Goal: Find contact information: Find contact information

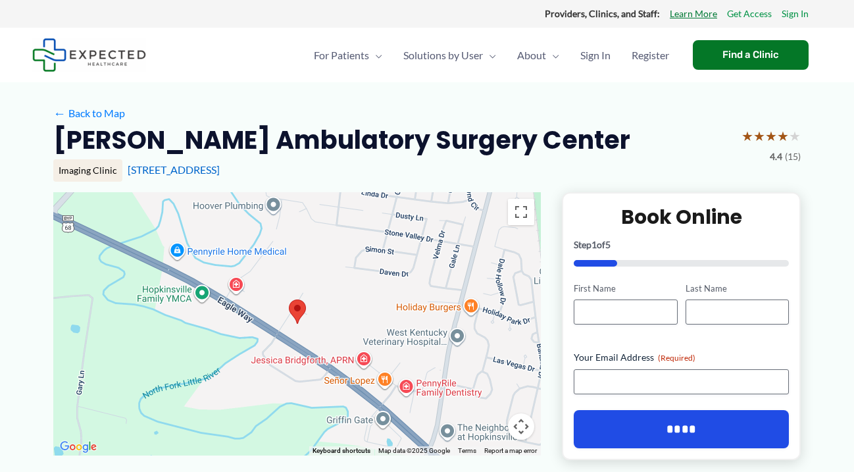
click at [707, 11] on link "Learn More" at bounding box center [693, 13] width 47 height 17
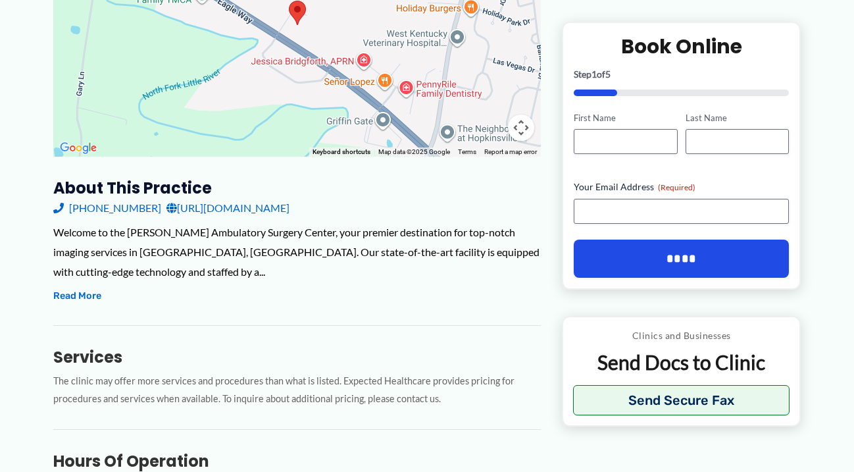
scroll to position [298, 0]
click at [230, 205] on link "http://www.jsmc.org/" at bounding box center [227, 209] width 123 height 20
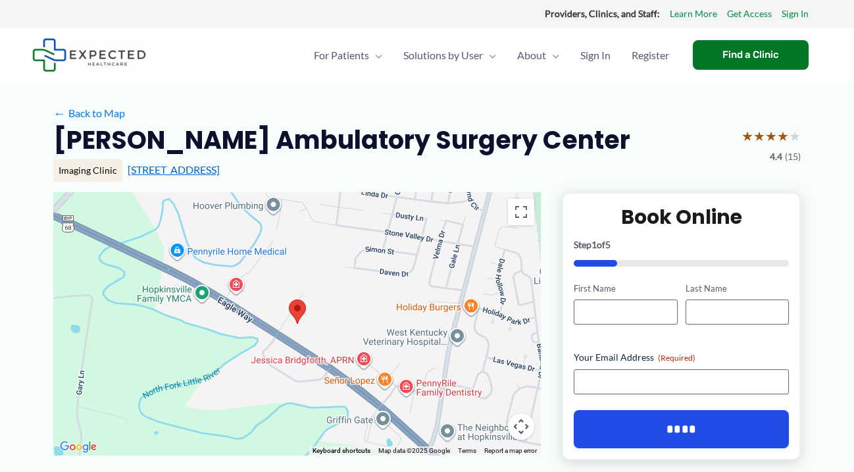
scroll to position [0, 0]
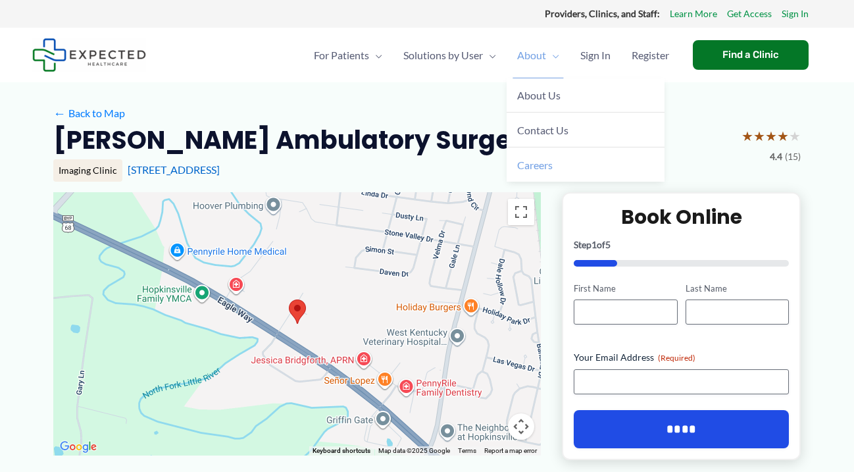
click at [543, 165] on span "Careers" at bounding box center [535, 165] width 36 height 12
click at [538, 162] on span "Careers" at bounding box center [535, 165] width 36 height 12
click at [537, 97] on span "About Us" at bounding box center [538, 95] width 43 height 12
click at [545, 128] on span "Contact Us" at bounding box center [542, 130] width 51 height 12
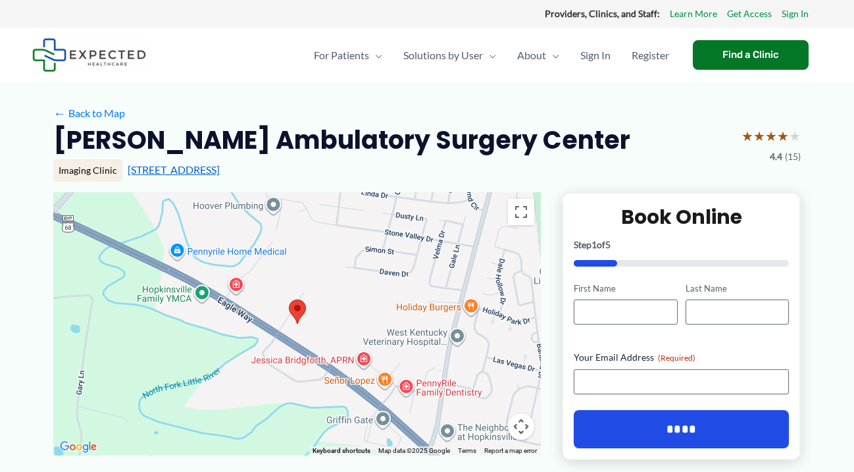
click at [187, 166] on link "8250 Eagle Way, Hopkinsville, KY" at bounding box center [174, 169] width 92 height 12
click at [746, 51] on div "Find a Clinic" at bounding box center [751, 55] width 116 height 30
